Goal: Entertainment & Leisure: Consume media (video, audio)

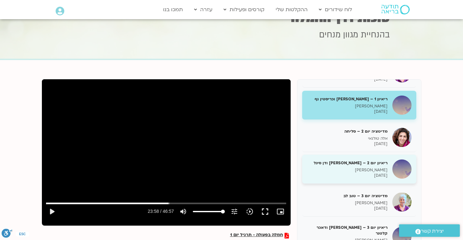
scroll to position [27, 0]
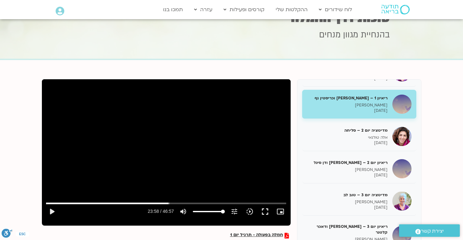
click at [240, 151] on div "Skip Ad 39:29 play_arrow 23:58 / 46:57 volume_up Mute tune Resolution Auto 720p…" at bounding box center [166, 149] width 249 height 140
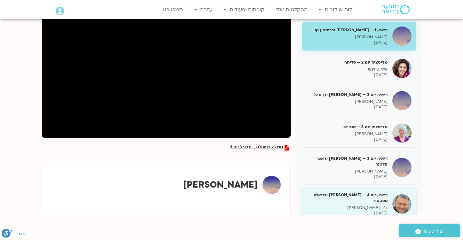
scroll to position [0, 0]
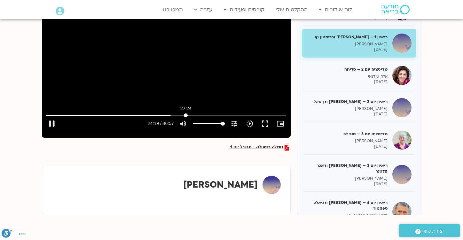
click at [186, 115] on input "Seek" at bounding box center [166, 116] width 240 height 4
click at [206, 115] on input "Seek" at bounding box center [166, 116] width 240 height 4
click at [177, 68] on div "Skip Ad 22:22 pause 31:42 / 46:57 volume_up Mute tune Resolution Auto 720p slow…" at bounding box center [166, 61] width 249 height 140
type input "1902.73701"
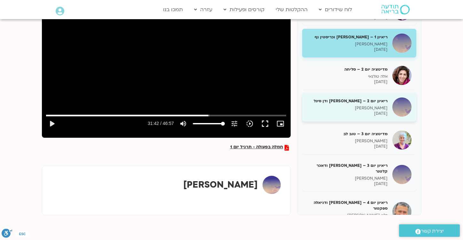
click at [335, 103] on h5 "ריאיון יום 2 – טארה בראך ודן סיגל" at bounding box center [347, 101] width 81 height 6
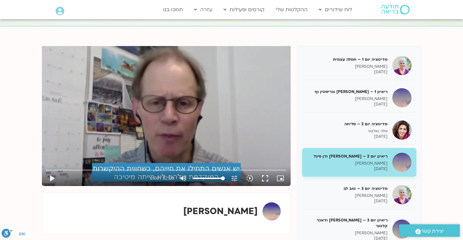
scroll to position [58, 0]
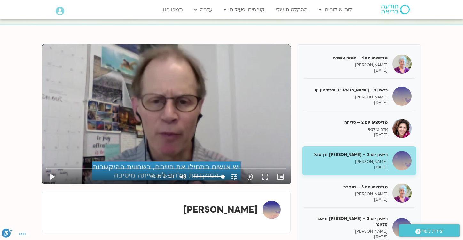
click at [193, 133] on div "Skip Ad play_arrow 0:00 / 52:08 volume_up Mute tune Resolution Auto 720p slow_m…" at bounding box center [166, 114] width 249 height 140
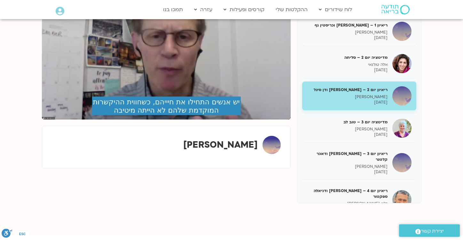
scroll to position [125, 0]
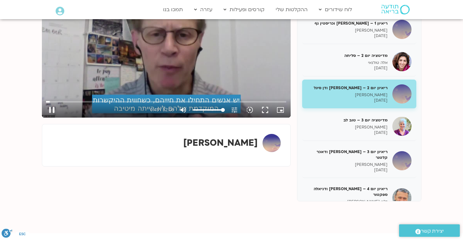
click at [146, 56] on div "Skip Ad 22:35 pause 0:45 / 52:08 volume_up Mute tune Resolution Auto 720p slow_…" at bounding box center [166, 48] width 249 height 140
type input "46.076645"
